Goal: Information Seeking & Learning: Learn about a topic

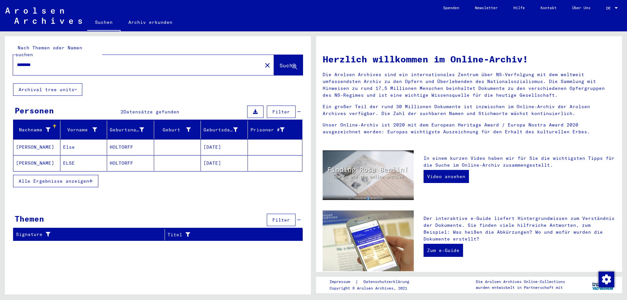
click at [616, 8] on div at bounding box center [616, 8] width 3 height 2
click at [604, 9] on span "English" at bounding box center [605, 12] width 26 height 12
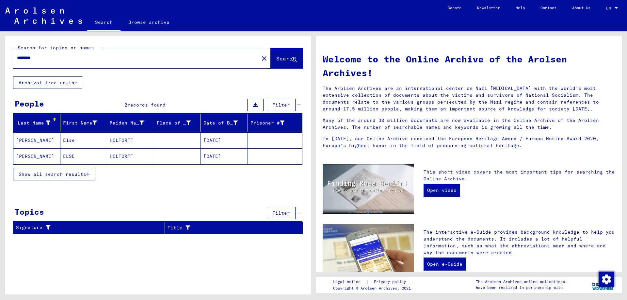
click at [120, 142] on mat-cell "HOLTORFF" at bounding box center [130, 140] width 47 height 16
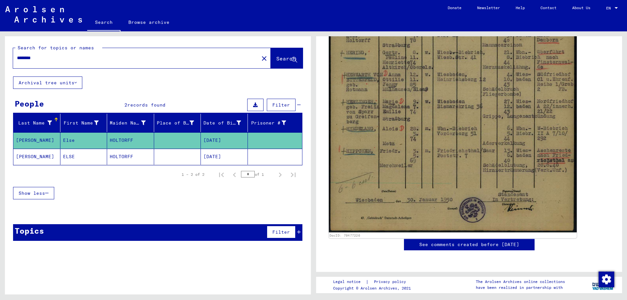
scroll to position [423, 0]
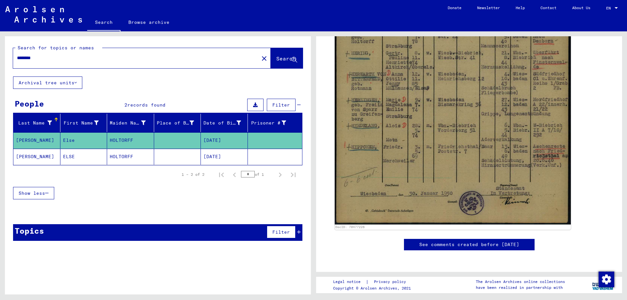
click at [127, 154] on mat-cell "HOLTORFF" at bounding box center [130, 157] width 47 height 16
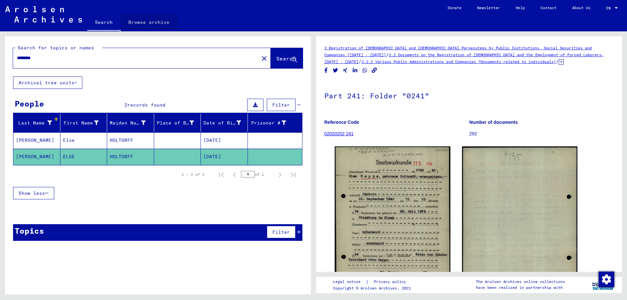
click at [153, 20] on link "Browse archive" at bounding box center [149, 22] width 57 height 16
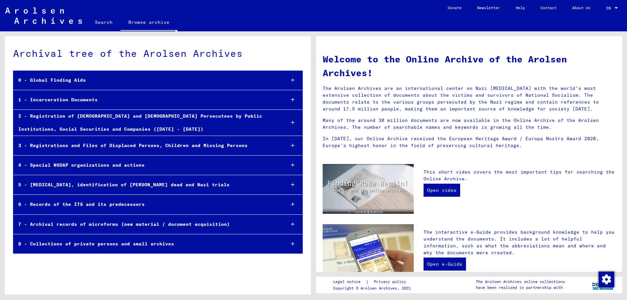
click at [77, 81] on div "0 - Global Finding Aids" at bounding box center [146, 80] width 266 height 13
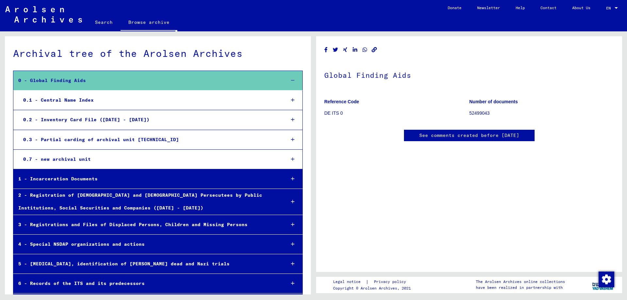
scroll to position [705, 0]
click at [88, 161] on div "0.7 - new archival unit" at bounding box center [149, 159] width 262 height 13
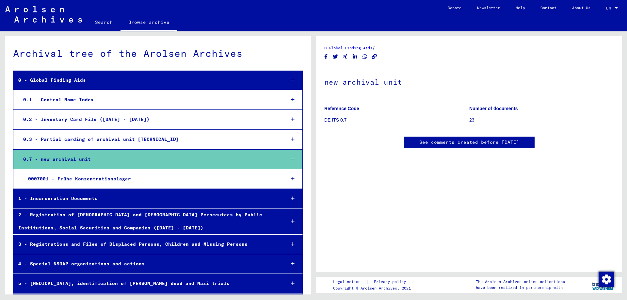
scroll to position [105, 0]
click at [91, 199] on div "1 - Incarceration Documents" at bounding box center [146, 198] width 267 height 13
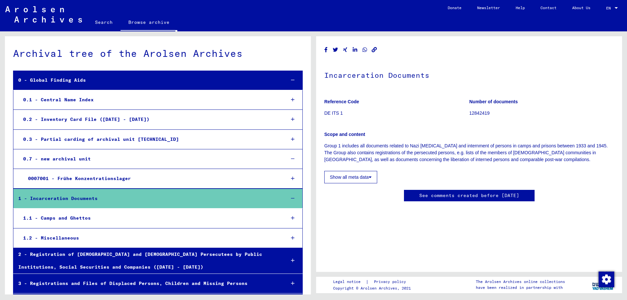
click at [491, 110] on p "12842419" at bounding box center [541, 113] width 145 height 7
click at [354, 129] on div "Scope and content Group 1 includes all documents related to Nazi [MEDICAL_DATA]…" at bounding box center [469, 143] width 290 height 40
click at [368, 171] on button "Show all meta data" at bounding box center [350, 177] width 53 height 12
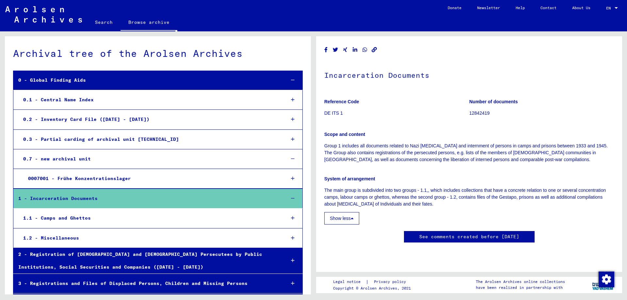
scroll to position [71, 0]
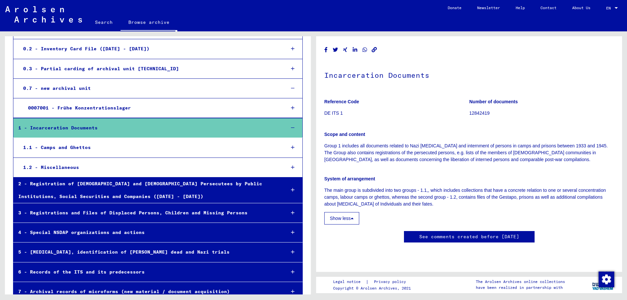
click at [124, 196] on div "2 - Registration of [DEMOGRAPHIC_DATA] and [DEMOGRAPHIC_DATA] Persecutees by Pu…" at bounding box center [146, 189] width 267 height 25
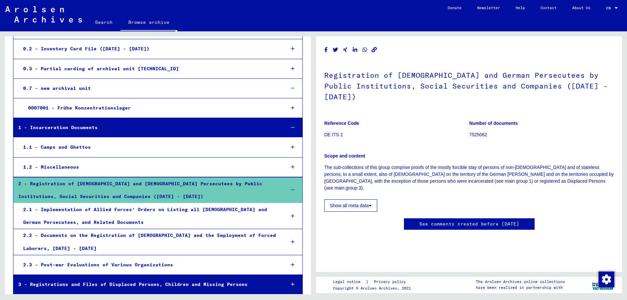
click at [349, 121] on b "Reference Code" at bounding box center [341, 123] width 35 height 5
click at [356, 153] on b "Scope and content" at bounding box center [344, 155] width 41 height 5
click at [365, 199] on button "Show all meta data" at bounding box center [350, 205] width 53 height 12
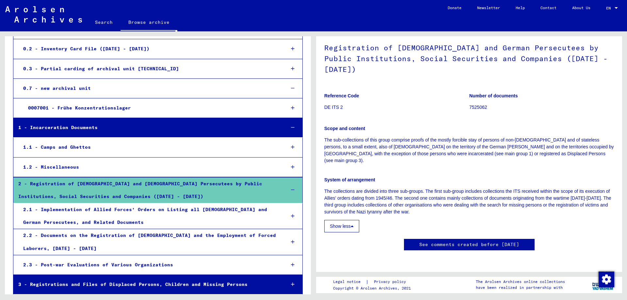
scroll to position [670, 0]
click at [232, 209] on div "2.1 - Implementation of Allied Forces’ Orders on Listing all [DEMOGRAPHIC_DATA]…" at bounding box center [149, 215] width 262 height 25
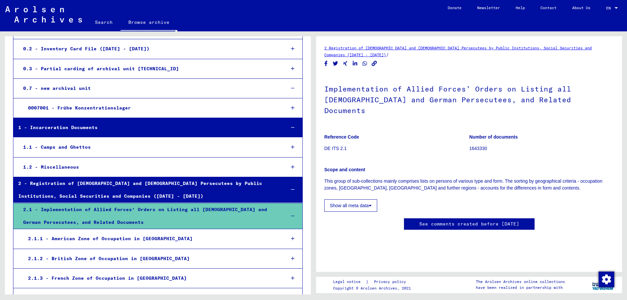
scroll to position [176, 0]
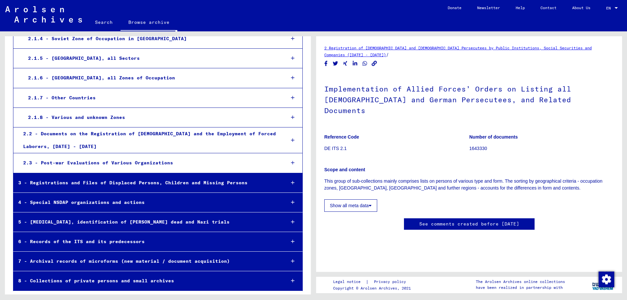
click at [188, 184] on div "3 - Registrations and Files of Displaced Persons, Children and Missing Persons" at bounding box center [146, 182] width 267 height 13
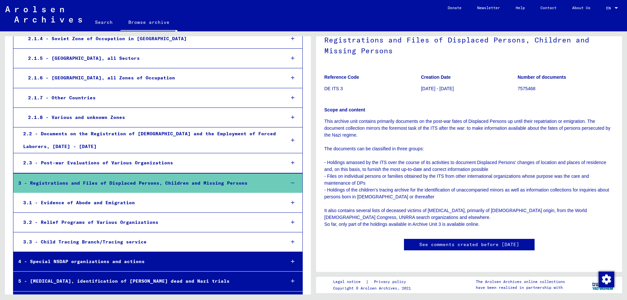
scroll to position [389, 0]
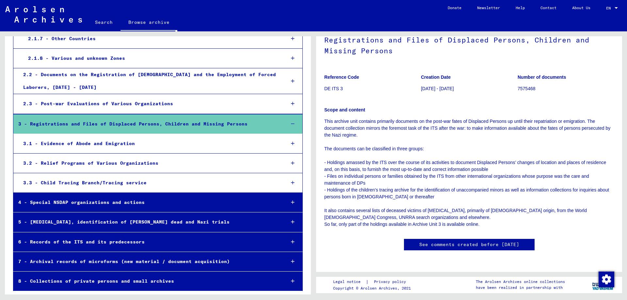
click at [139, 264] on div "7 - Archival records of microforms (new material / document acquisition)" at bounding box center [146, 261] width 267 height 13
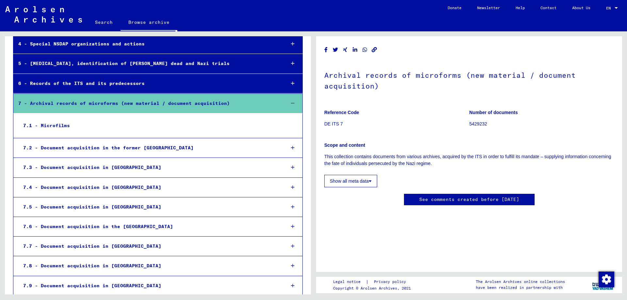
scroll to position [565, 0]
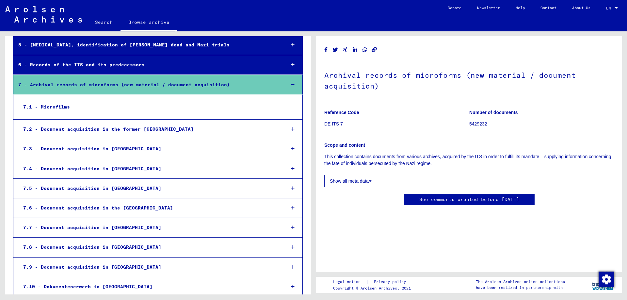
click at [113, 250] on div "7.8 - Document acquisition in [GEOGRAPHIC_DATA]" at bounding box center [149, 247] width 262 height 13
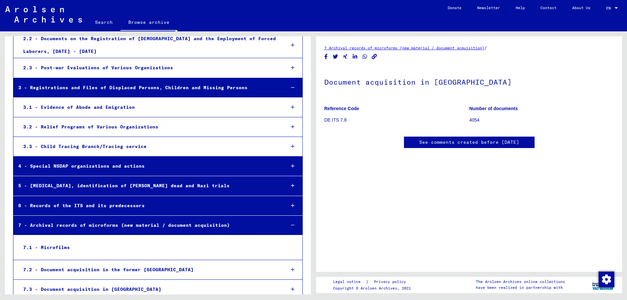
scroll to position [424, 0]
click at [109, 18] on link "Search" at bounding box center [103, 22] width 33 height 16
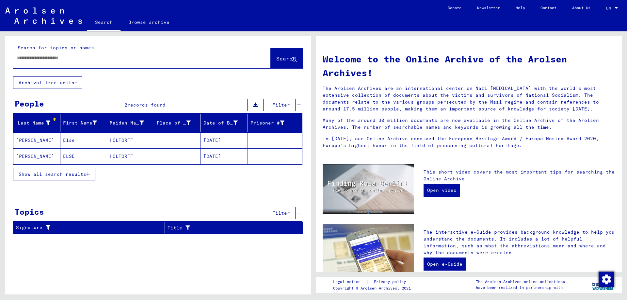
click at [58, 61] on input "text" at bounding box center [134, 58] width 234 height 7
click at [69, 178] on button "Show all search results" at bounding box center [54, 174] width 82 height 12
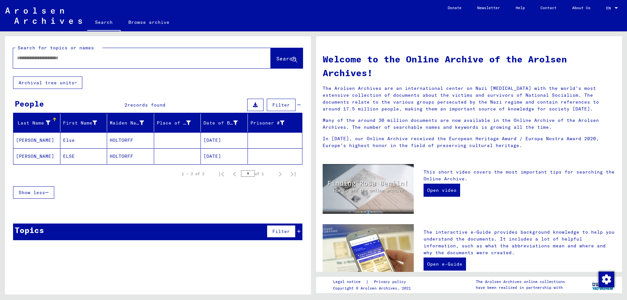
click at [50, 64] on div at bounding box center [132, 58] width 238 height 15
click at [47, 59] on input "text" at bounding box center [134, 58] width 234 height 7
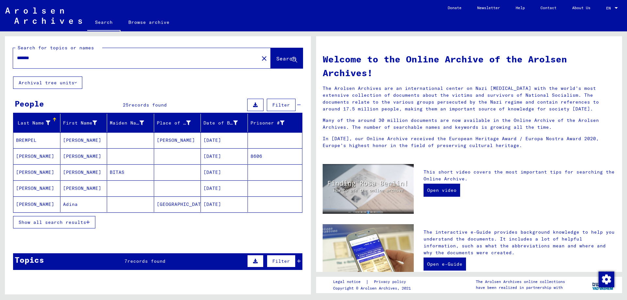
click at [223, 153] on mat-cell "[DATE]" at bounding box center [224, 156] width 47 height 16
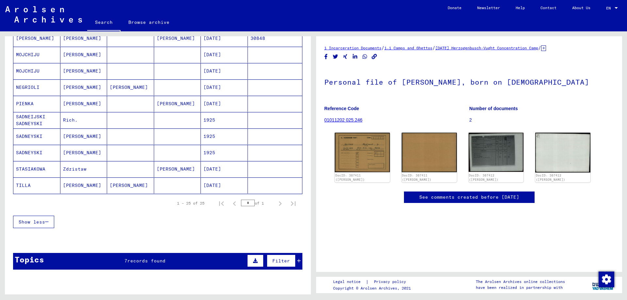
scroll to position [353, 0]
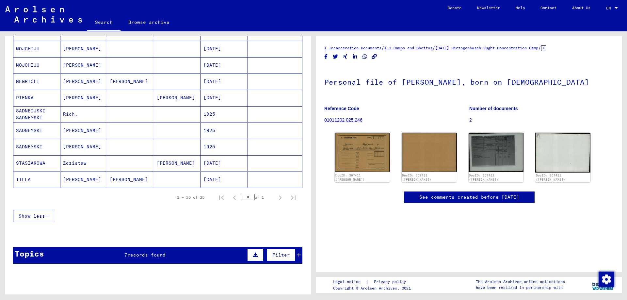
click at [222, 181] on mat-cell "[DATE]" at bounding box center [224, 179] width 47 height 16
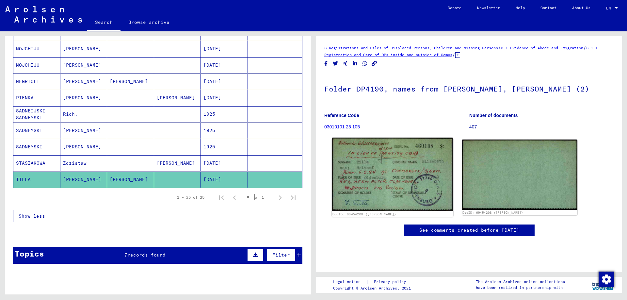
click at [355, 180] on img at bounding box center [392, 173] width 121 height 73
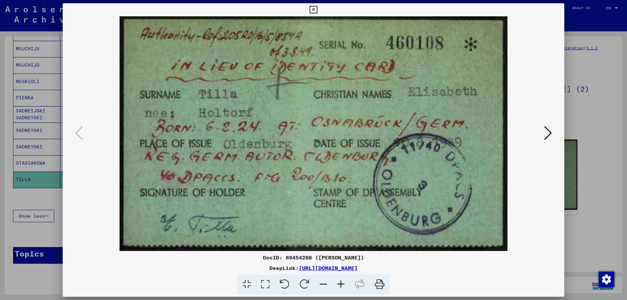
click at [317, 12] on icon at bounding box center [314, 10] width 8 height 8
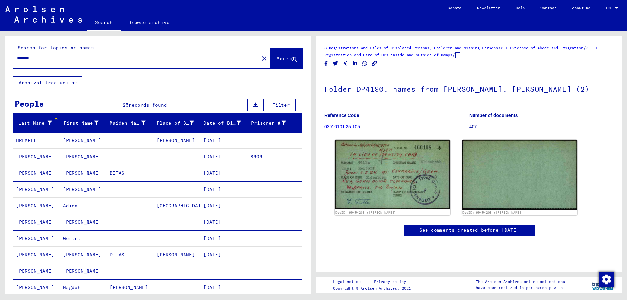
click at [65, 60] on input "*******" at bounding box center [136, 58] width 238 height 7
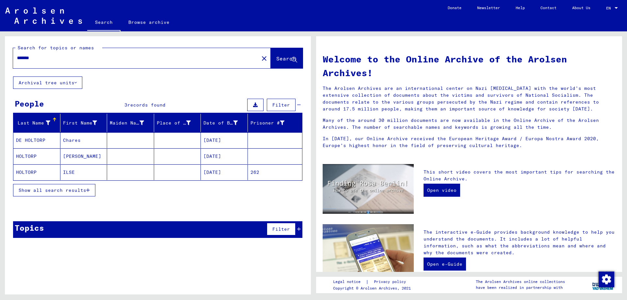
click at [233, 169] on mat-cell "[DATE]" at bounding box center [224, 172] width 47 height 16
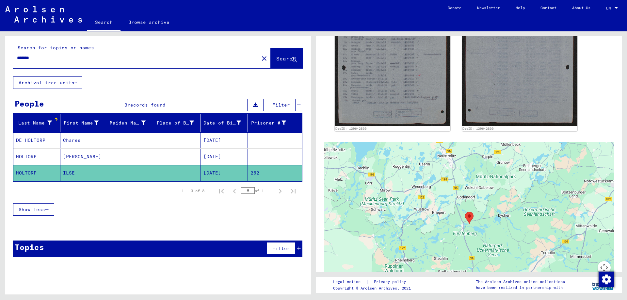
scroll to position [353, 0]
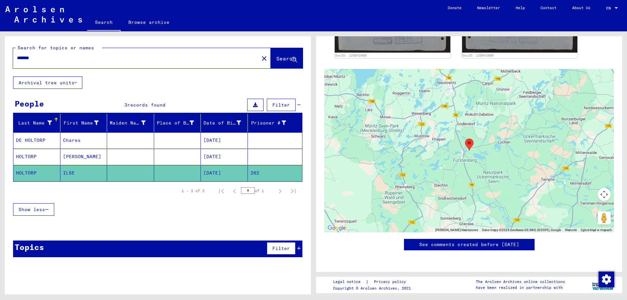
click at [55, 58] on input "*******" at bounding box center [136, 58] width 238 height 7
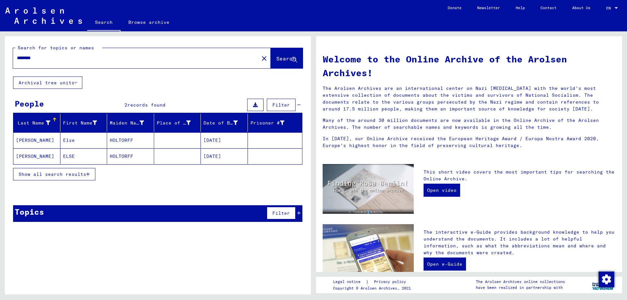
drag, startPoint x: 33, startPoint y: 52, endPoint x: 0, endPoint y: 53, distance: 33.0
click at [17, 55] on input "********" at bounding box center [134, 58] width 234 height 7
type input "******"
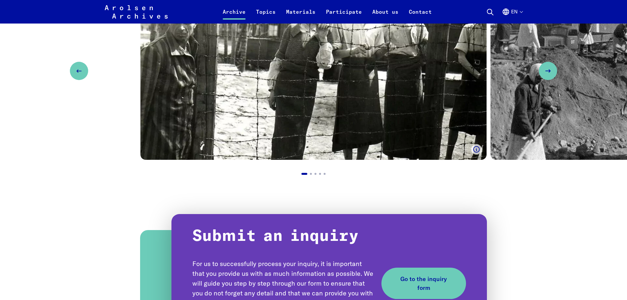
scroll to position [666, 0]
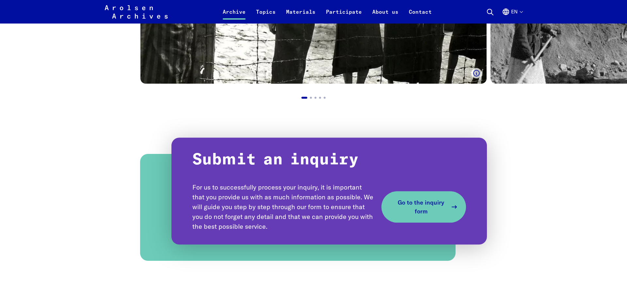
click at [401, 210] on span "Go to the inquiry form" at bounding box center [421, 207] width 53 height 18
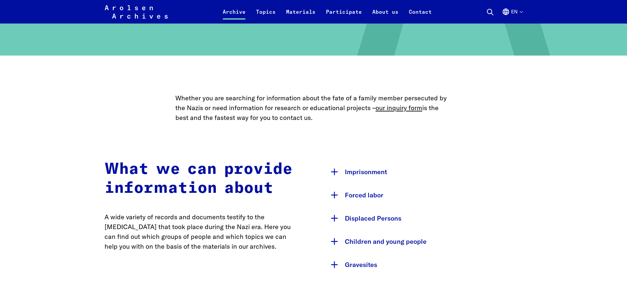
scroll to position [333, 0]
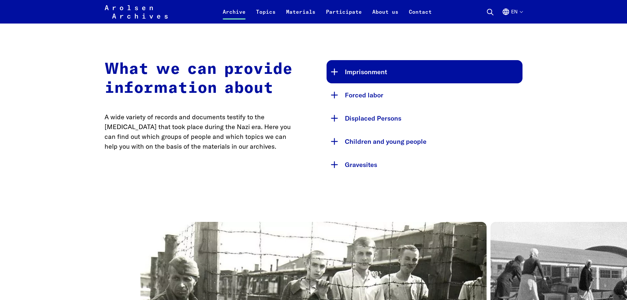
click at [368, 77] on button "Imprisonment" at bounding box center [425, 71] width 196 height 23
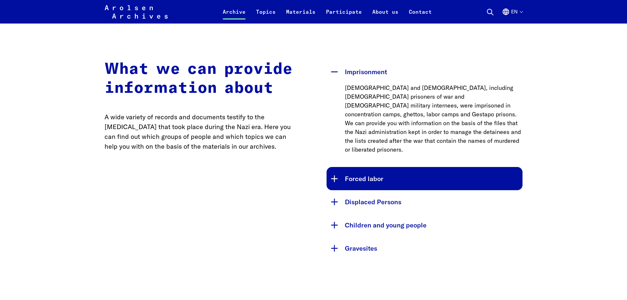
click at [382, 167] on button "Forced labor" at bounding box center [425, 178] width 196 height 23
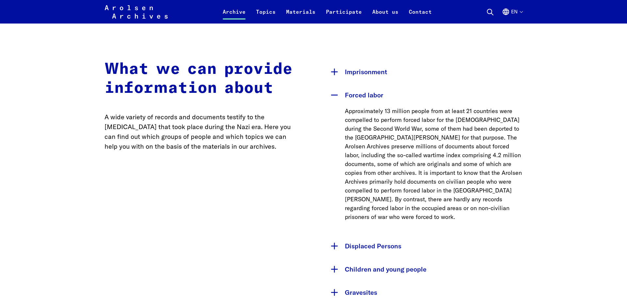
scroll to position [400, 0]
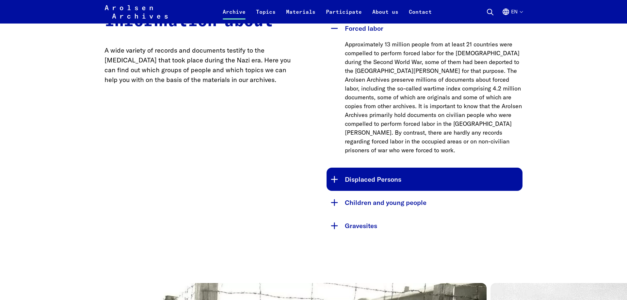
click at [387, 169] on button "Displaced Persons" at bounding box center [425, 179] width 196 height 23
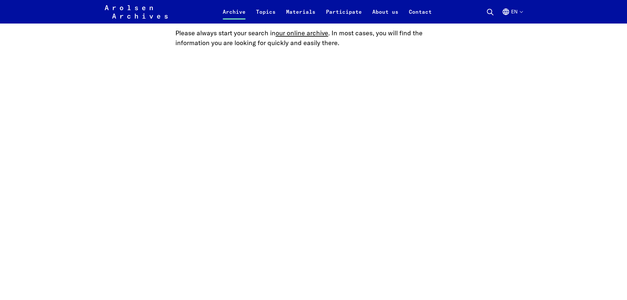
scroll to position [1399, 0]
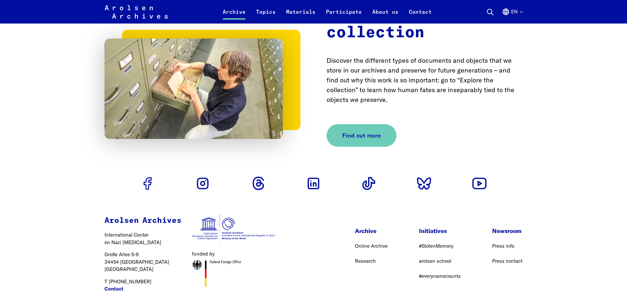
scroll to position [2332, 0]
